Goal: Book appointment/travel/reservation

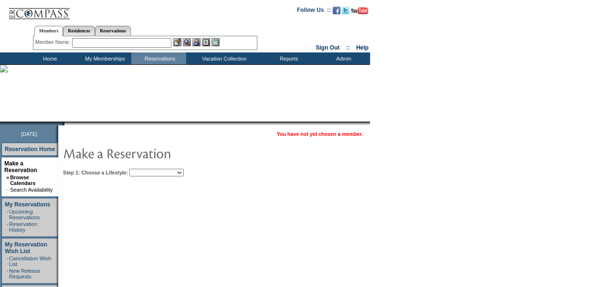
click at [184, 175] on select "Beach Leisure Metropolitan Mountain OIAL for Adventure OIAL for Couples OIAL fo…" at bounding box center [156, 173] width 54 height 8
select select "Beach"
click at [146, 169] on select "Beach Leisure Metropolitan Mountain OIAL for Adventure OIAL for Couples OIAL fo…" at bounding box center [156, 173] width 54 height 8
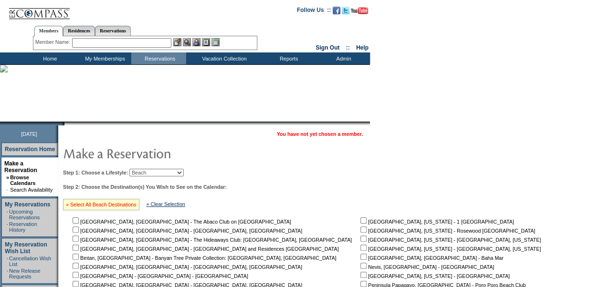
click at [132, 206] on link "» Select All Beach Destinations" at bounding box center [101, 205] width 71 height 6
checkbox input "true"
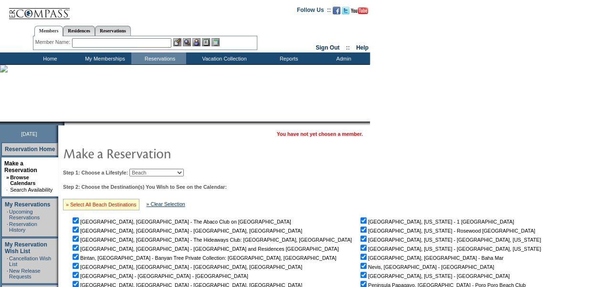
checkbox input "true"
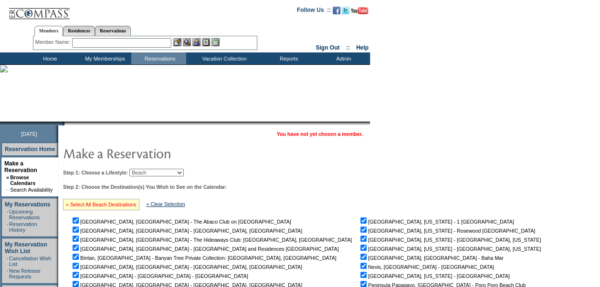
checkbox input "true"
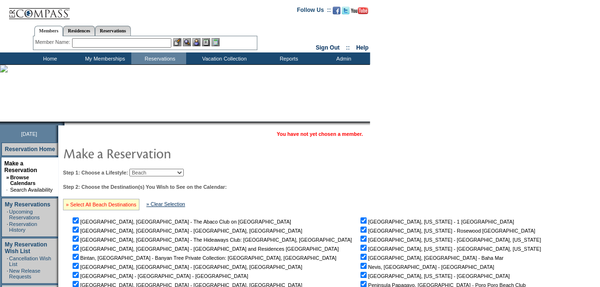
checkbox input "true"
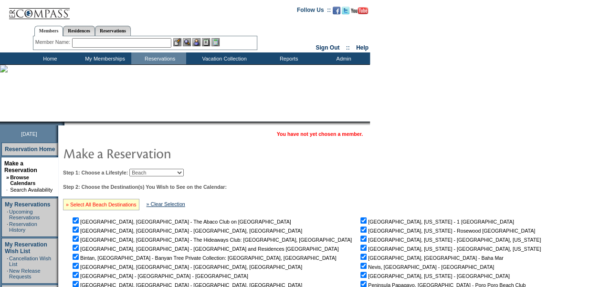
checkbox input "true"
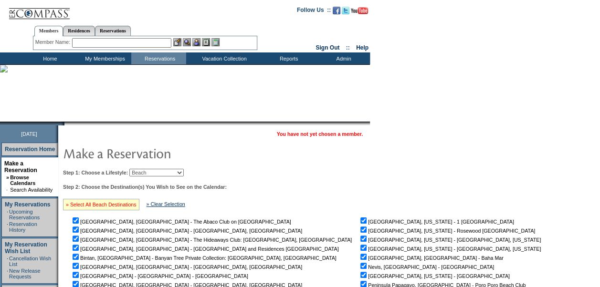
checkbox input "true"
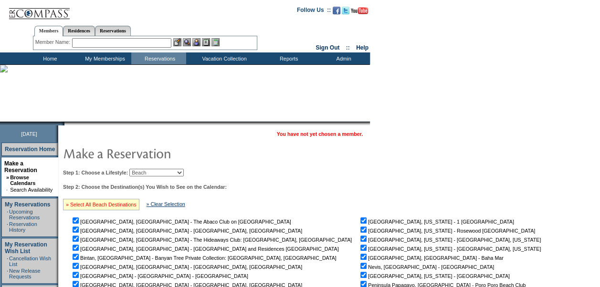
checkbox input "true"
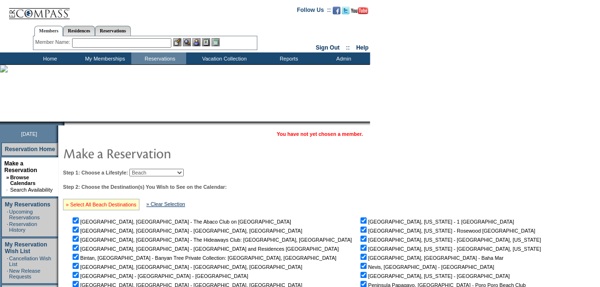
checkbox input "true"
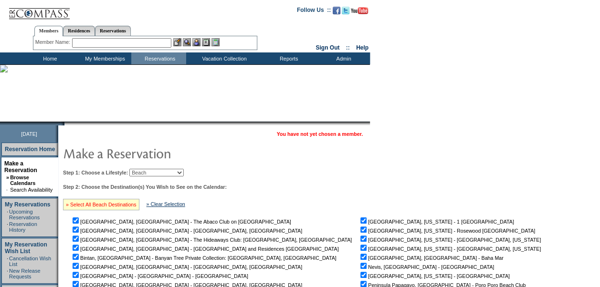
checkbox input "true"
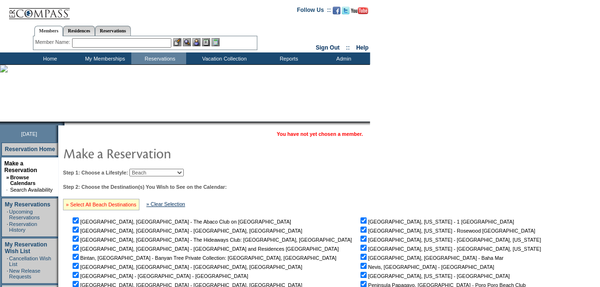
checkbox input "true"
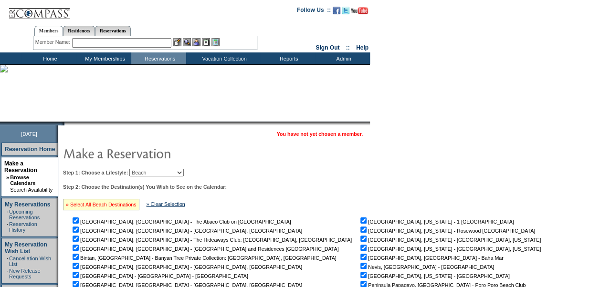
checkbox input "true"
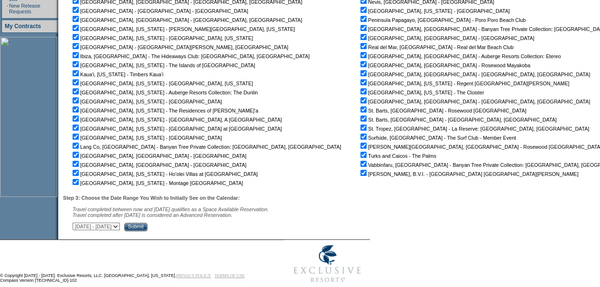
scroll to position [275, 0]
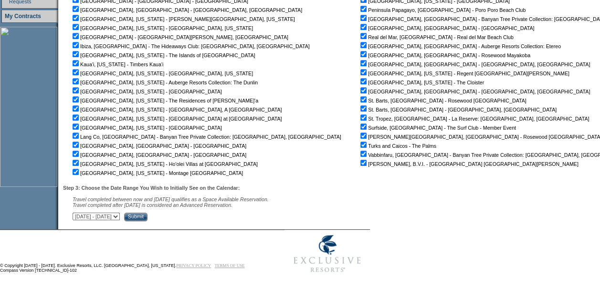
click at [120, 219] on select "[DATE] - [DATE] [DATE] - [DATE] [DATE] - [DATE] [DATE] - [DATE] [DATE] - [DATE]…" at bounding box center [96, 217] width 47 height 8
select select "[DATE]|[DATE]"
click at [77, 214] on select "[DATE] - [DATE] [DATE] - [DATE] [DATE] - [DATE] [DATE] - [DATE] [DATE] - [DATE]…" at bounding box center [96, 217] width 47 height 8
click at [147, 217] on input "Submit" at bounding box center [135, 217] width 23 height 9
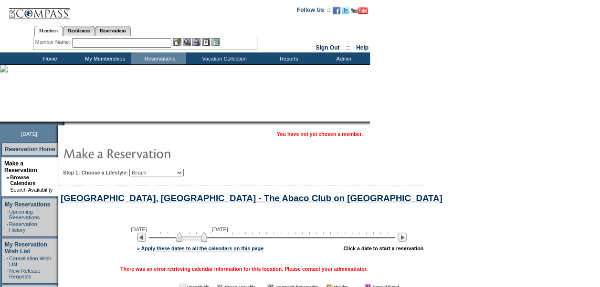
click at [184, 172] on select "Beach Leisure Metropolitan Mountain OIAL for Adventure OIAL for Couples OIAL fo…" at bounding box center [156, 173] width 54 height 8
click at [146, 169] on select "Beach Leisure Metropolitan Mountain OIAL for Adventure OIAL for Couples OIAL fo…" at bounding box center [156, 173] width 54 height 8
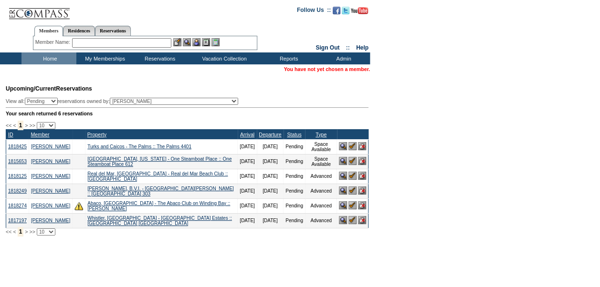
click at [494, 167] on form "Follow Us ::" at bounding box center [300, 169] width 600 height 338
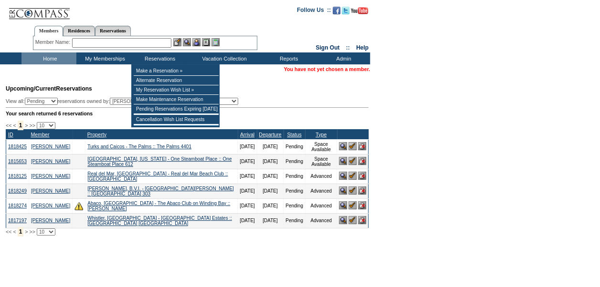
click at [150, 45] on input "text" at bounding box center [121, 43] width 99 height 10
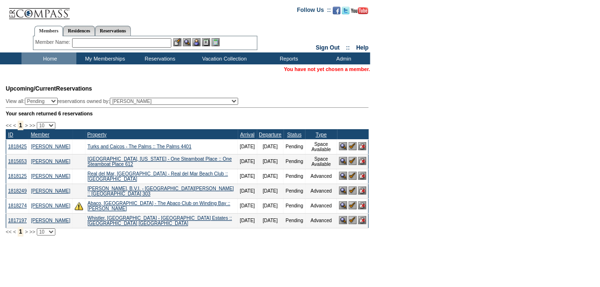
click at [150, 45] on input "text" at bounding box center [121, 43] width 99 height 10
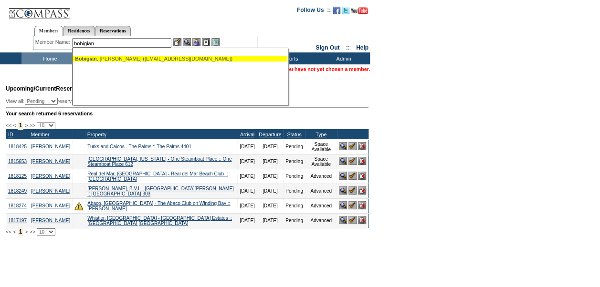
click at [142, 59] on div "Bobigian , Rick (rbobigian@cei2.net)" at bounding box center [180, 59] width 210 height 6
type input "Bobigian, Rick (rbobigian@cei2.net)"
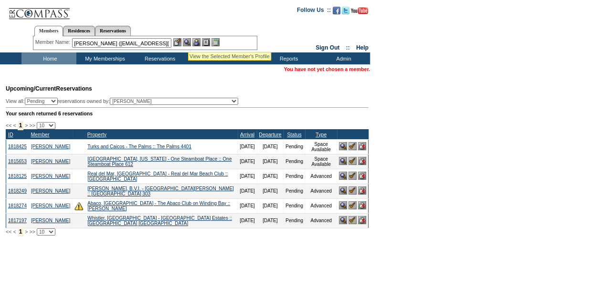
click at [188, 40] on img at bounding box center [187, 42] width 8 height 8
